Goal: Information Seeking & Learning: Find specific fact

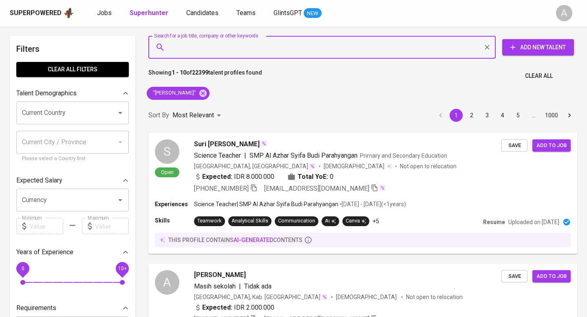
click at [529, 75] on span "Clear All" at bounding box center [539, 76] width 28 height 10
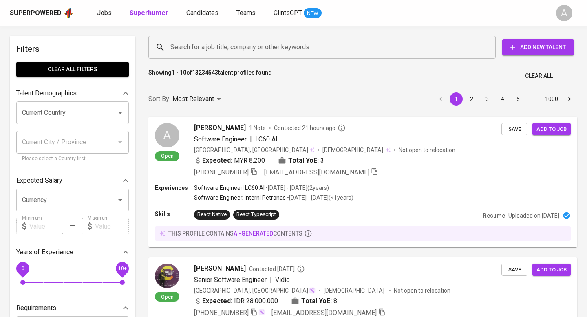
click at [337, 52] on input "Search for a job title, company or other keywords" at bounding box center [323, 47] width 311 height 15
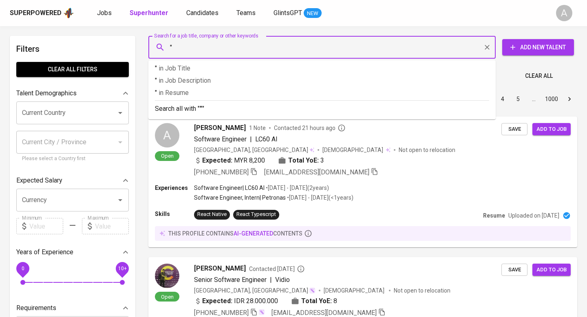
paste input "Putri [PERSON_NAME]"
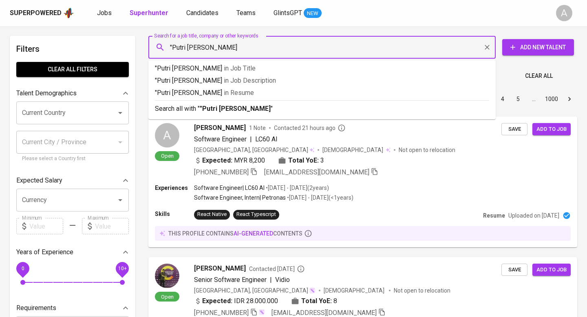
type input ""Putri [PERSON_NAME]""
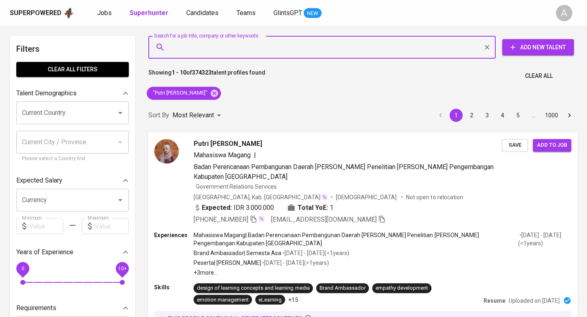
click at [251, 216] on icon "button" at bounding box center [254, 219] width 6 height 7
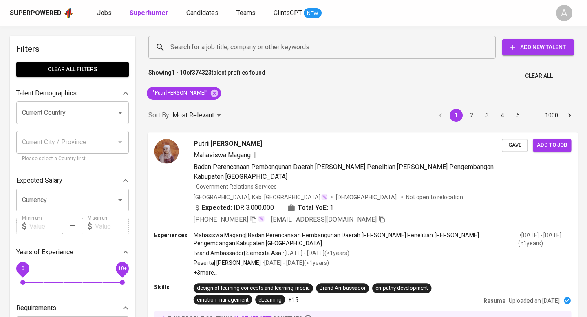
click at [540, 76] on span "Clear All" at bounding box center [539, 76] width 28 height 10
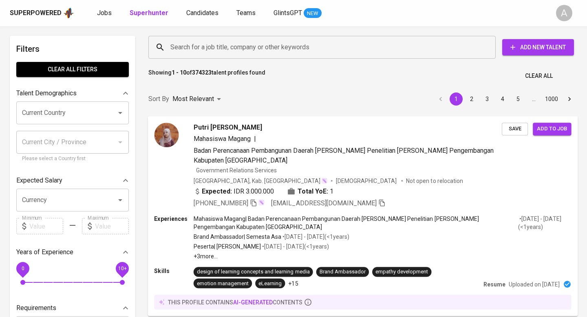
click at [272, 46] on input "Search for a job title, company or other keywords" at bounding box center [323, 47] width 311 height 15
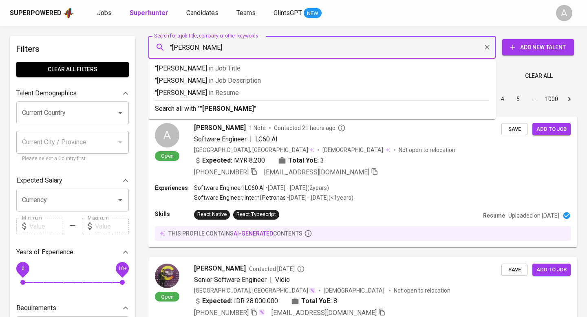
type input ""[PERSON_NAME]""
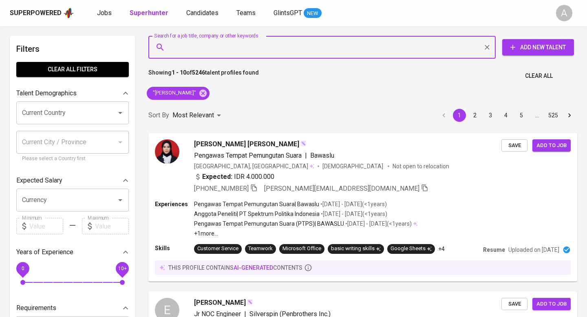
click at [535, 77] on span "Clear All" at bounding box center [539, 76] width 28 height 10
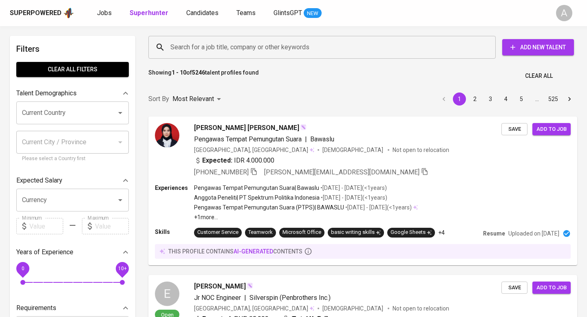
click at [312, 48] on input "Search for a job title, company or other keywords" at bounding box center [323, 47] width 311 height 15
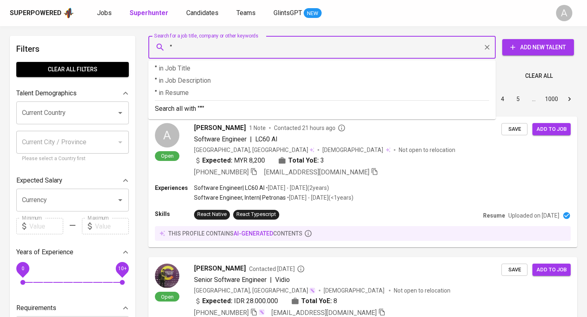
paste input "[PERSON_NAME]"
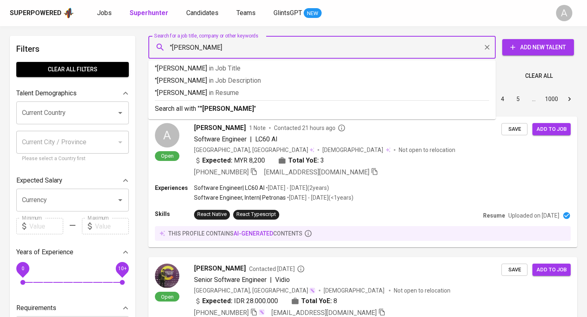
type input ""Rifan Triantoro""
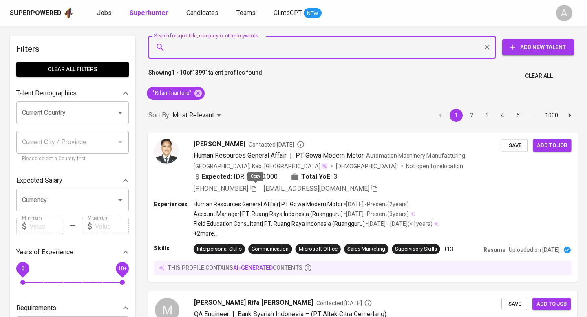
click at [254, 190] on icon "button" at bounding box center [254, 188] width 6 height 7
